Goal: Task Accomplishment & Management: Use online tool/utility

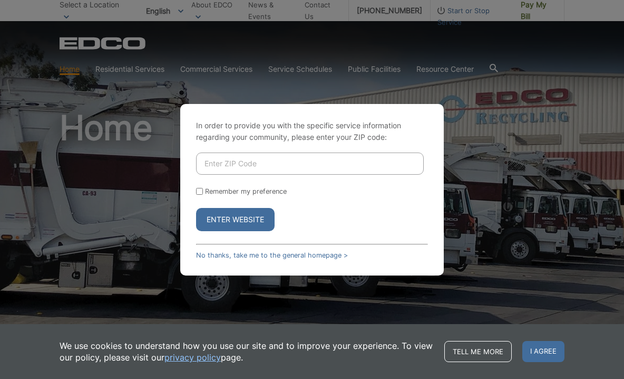
click at [303, 167] on input "Enter ZIP Code" at bounding box center [310, 163] width 228 height 22
type input "92107"
click at [250, 208] on button "Enter Website" at bounding box center [235, 219] width 79 height 23
click at [250, 220] on button "Enter Website" at bounding box center [235, 219] width 79 height 23
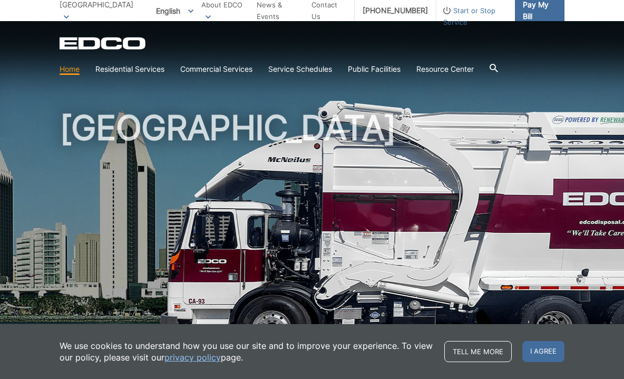
click at [533, 14] on span "Pay My Bill" at bounding box center [539, 10] width 33 height 23
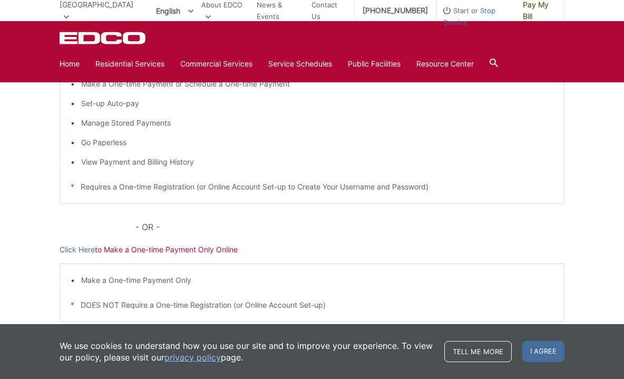
scroll to position [230, 0]
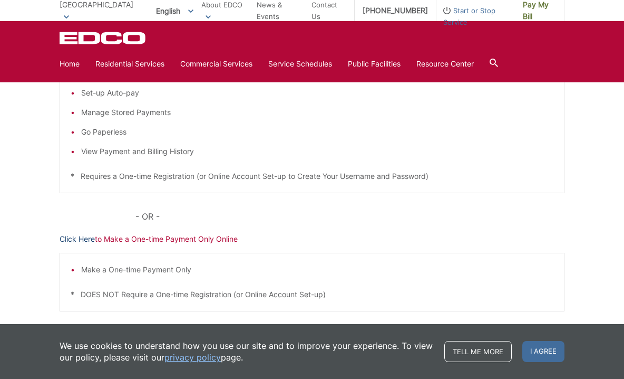
click at [89, 238] on link "Click Here" at bounding box center [77, 239] width 35 height 12
